Goal: Navigation & Orientation: Find specific page/section

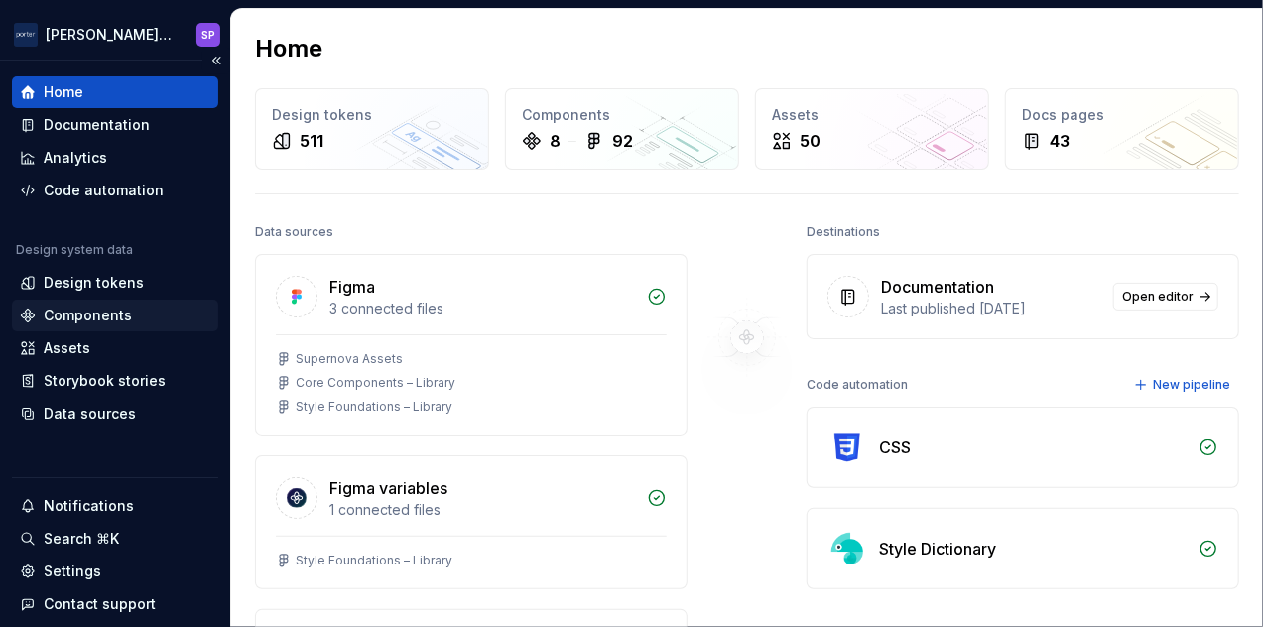
click at [105, 314] on div "Components" at bounding box center [88, 315] width 88 height 20
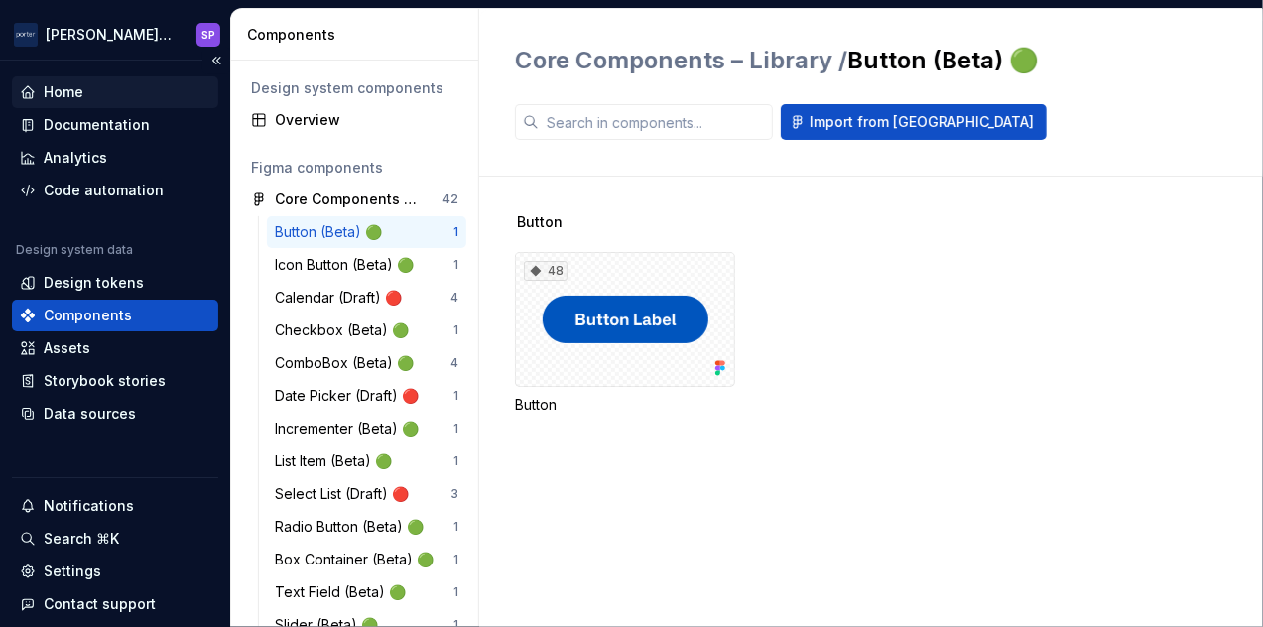
click at [46, 98] on div "Home" at bounding box center [64, 92] width 40 height 20
